Goal: Submit feedback/report problem: Submit feedback/report problem

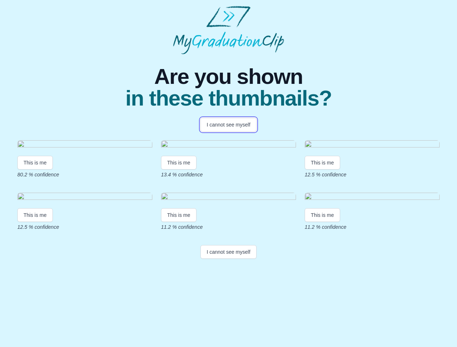
click at [228, 125] on button "I cannot see myself" at bounding box center [229, 125] width 56 height 14
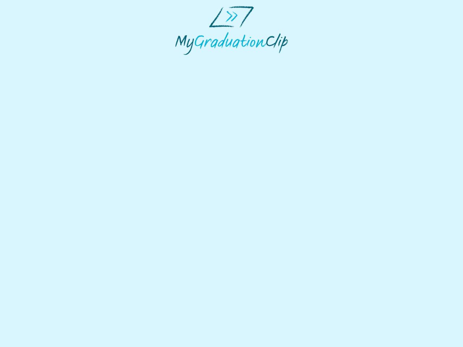
click at [35, 61] on html at bounding box center [231, 30] width 463 height 61
click at [180, 61] on html at bounding box center [231, 30] width 463 height 61
click at [324, 61] on html at bounding box center [231, 30] width 463 height 61
click at [35, 61] on html at bounding box center [231, 30] width 463 height 61
click at [180, 61] on html at bounding box center [231, 30] width 463 height 61
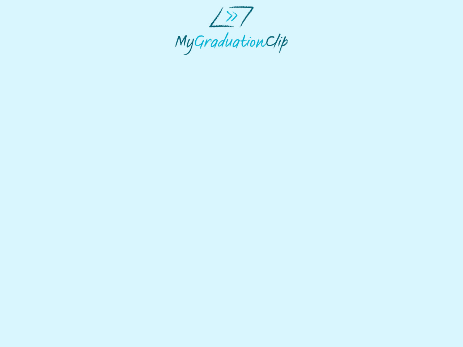
click at [324, 61] on html at bounding box center [231, 30] width 463 height 61
